Goal: Information Seeking & Learning: Learn about a topic

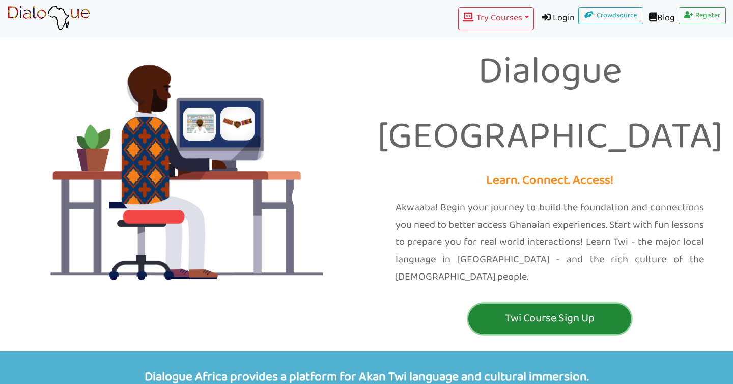
click at [541, 309] on p "Twi Course Sign Up" at bounding box center [550, 318] width 158 height 19
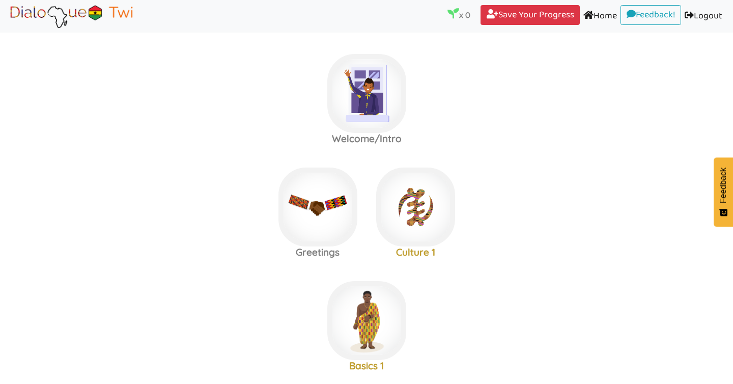
click at [593, 18] on link "Home (current)" at bounding box center [600, 16] width 41 height 23
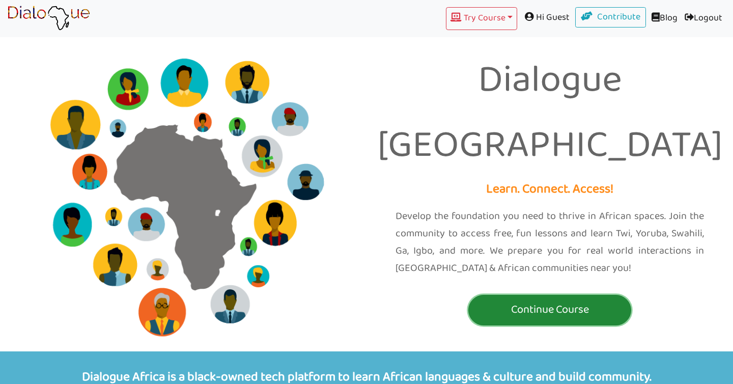
click at [568, 300] on p "Continue Course" at bounding box center [550, 309] width 158 height 19
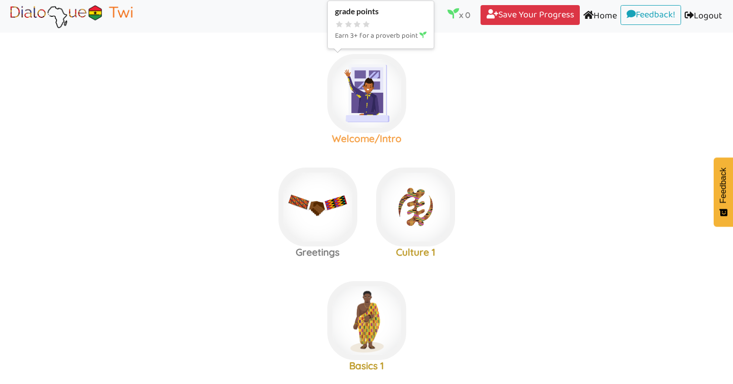
click at [337, 84] on img at bounding box center [366, 93] width 79 height 79
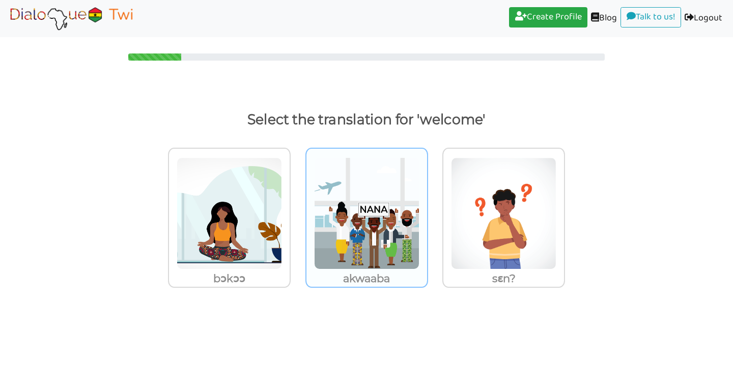
click at [374, 192] on img at bounding box center [366, 213] width 105 height 112
click at [427, 203] on input "akwaaba" at bounding box center [431, 207] width 8 height 8
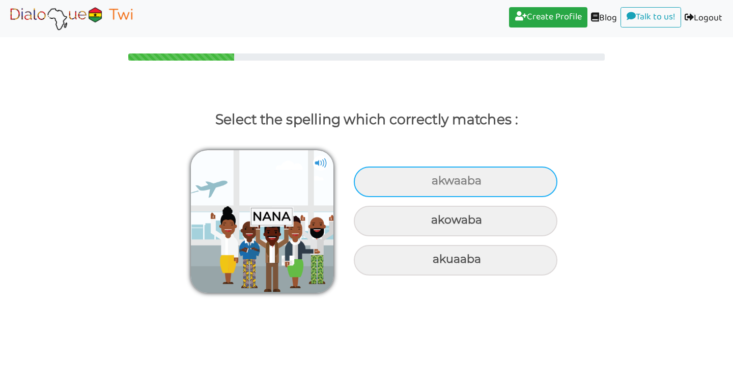
click at [475, 181] on div "akwaaba" at bounding box center [456, 181] width 204 height 31
click at [436, 181] on input "akwaaba" at bounding box center [433, 181] width 7 height 7
radio input "true"
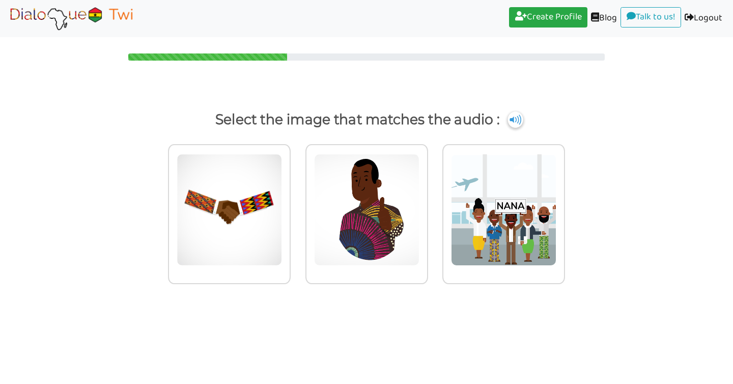
click at [519, 118] on img at bounding box center [514, 119] width 15 height 16
click at [101, 14] on img at bounding box center [71, 18] width 128 height 25
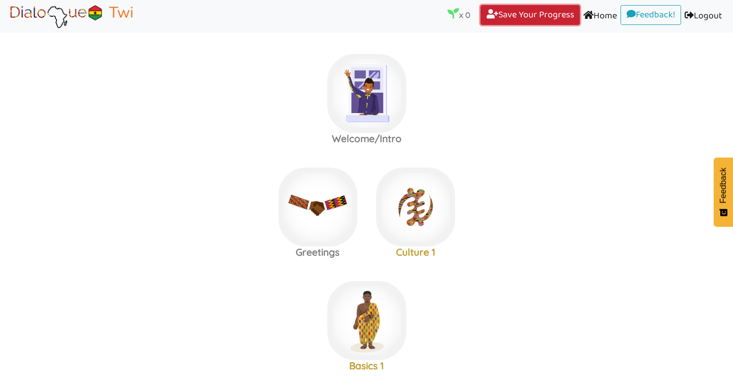
click at [504, 20] on link "Save Your Progress (current)" at bounding box center [529, 15] width 99 height 20
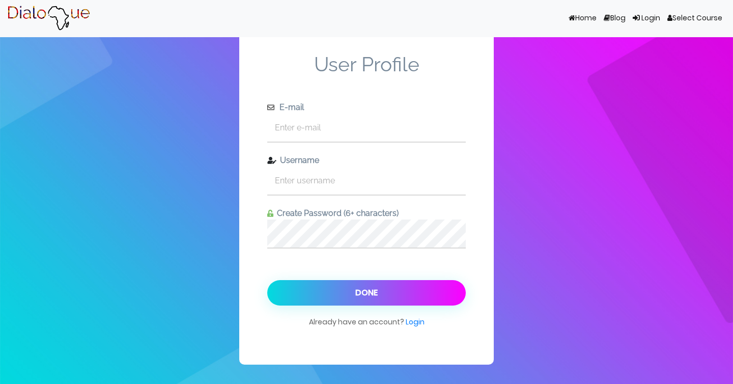
click at [52, 11] on img at bounding box center [48, 18] width 83 height 25
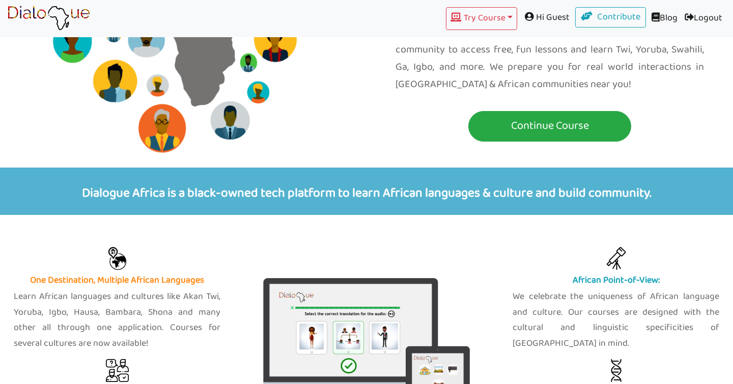
scroll to position [232, 0]
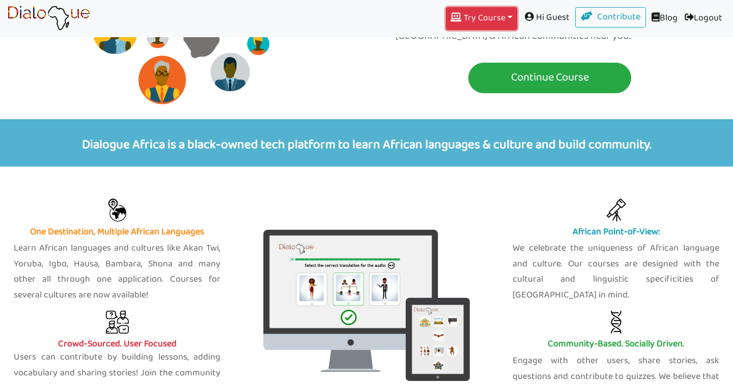
click at [503, 14] on button "Try Course Toggle Dropdown" at bounding box center [481, 18] width 71 height 23
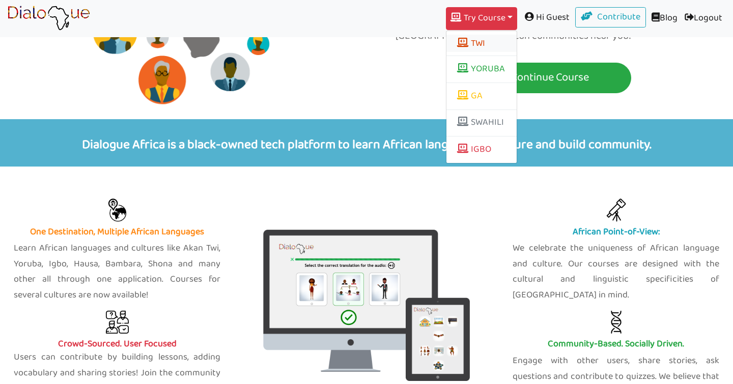
click at [480, 49] on button "TWI" at bounding box center [481, 43] width 70 height 17
